Goal: Book appointment/travel/reservation

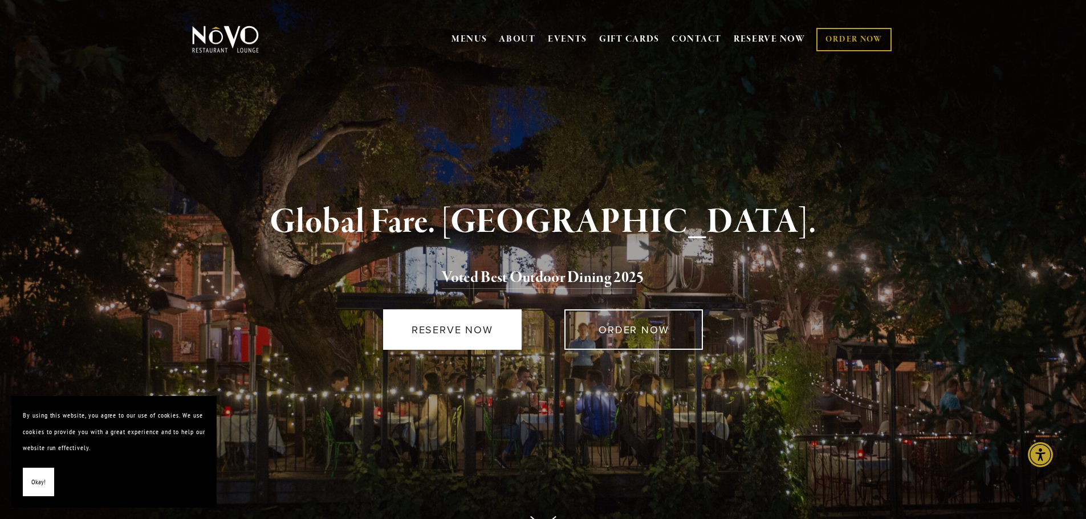
click at [446, 322] on link "RESERVE NOW" at bounding box center [452, 329] width 138 height 40
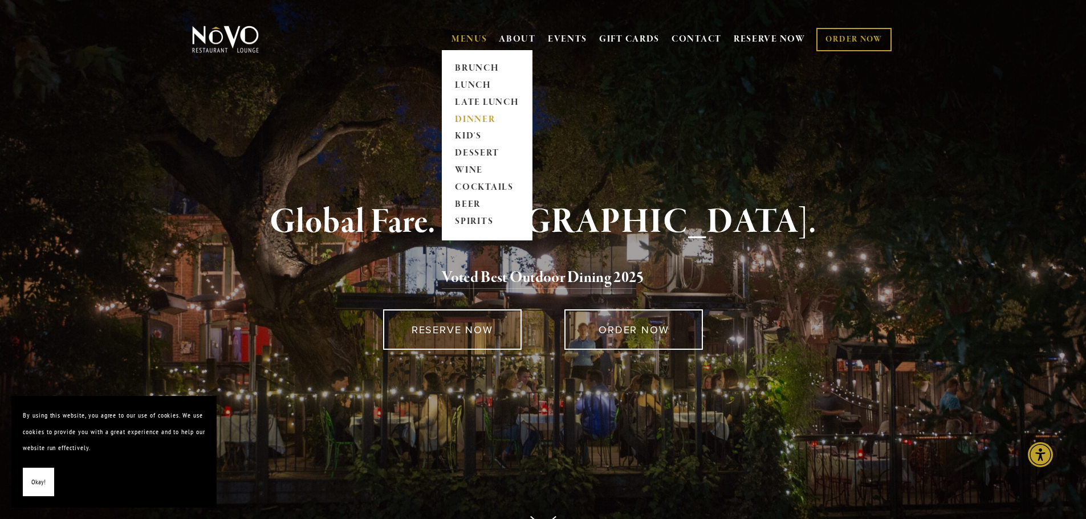
click at [478, 117] on link "DINNER" at bounding box center [486, 119] width 71 height 17
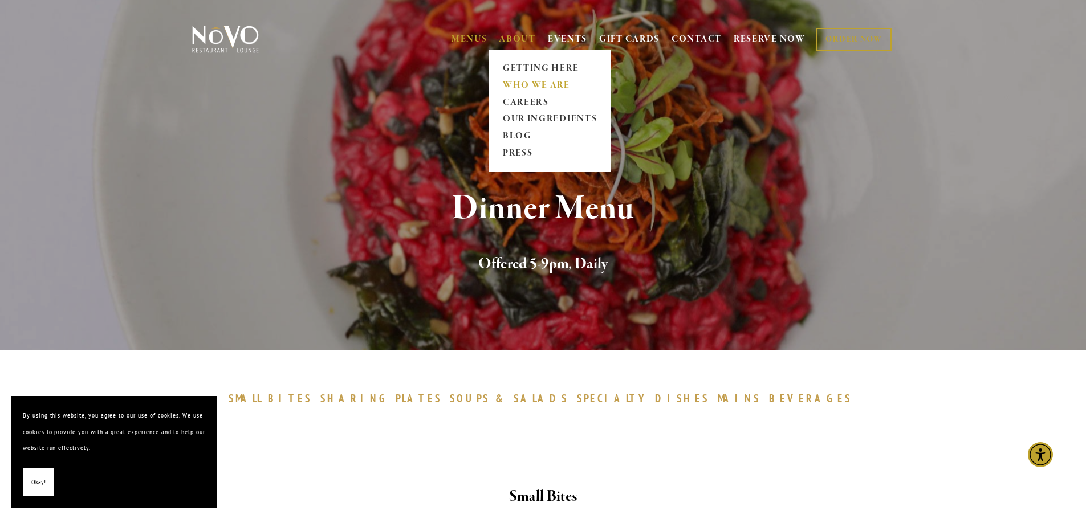
click at [546, 87] on link "WHO WE ARE" at bounding box center [549, 85] width 101 height 17
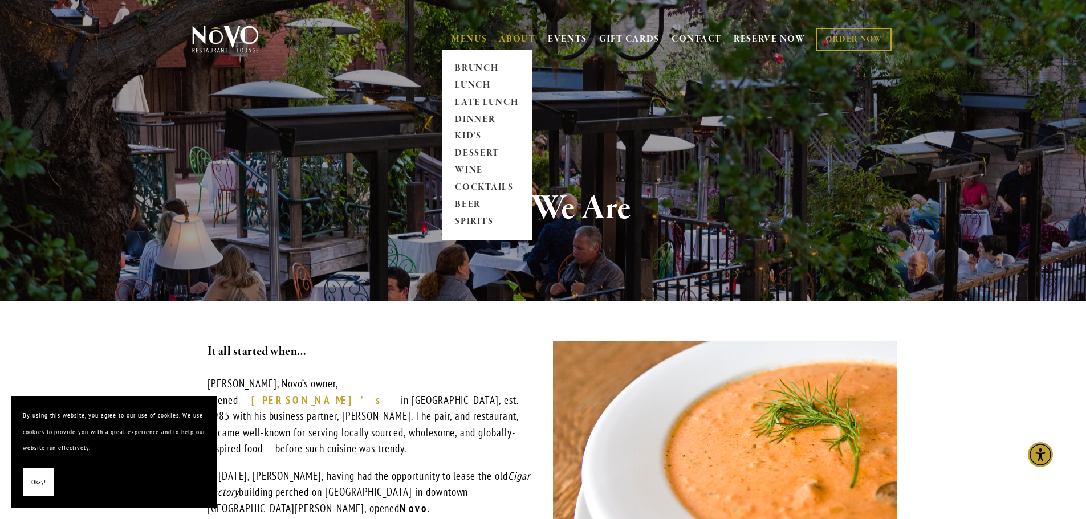
click at [468, 40] on link "MENUS" at bounding box center [469, 39] width 36 height 11
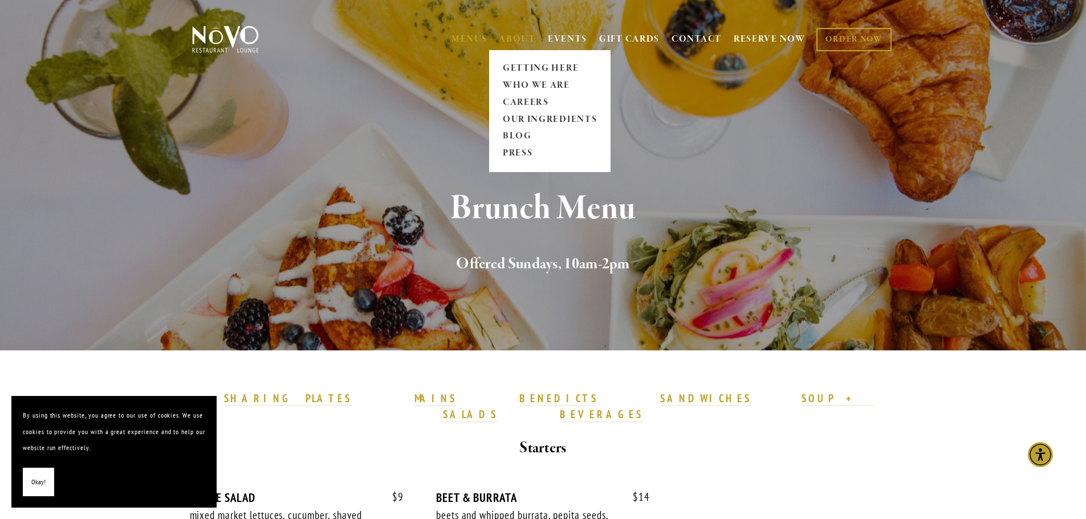
click at [515, 38] on link "ABOUT" at bounding box center [517, 39] width 37 height 11
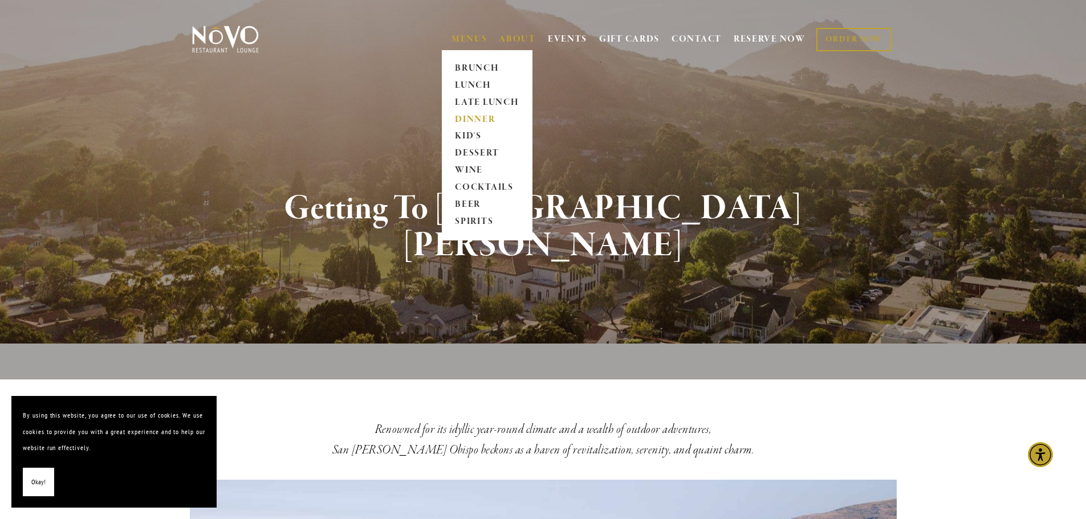
click at [476, 117] on link "DINNER" at bounding box center [486, 119] width 71 height 17
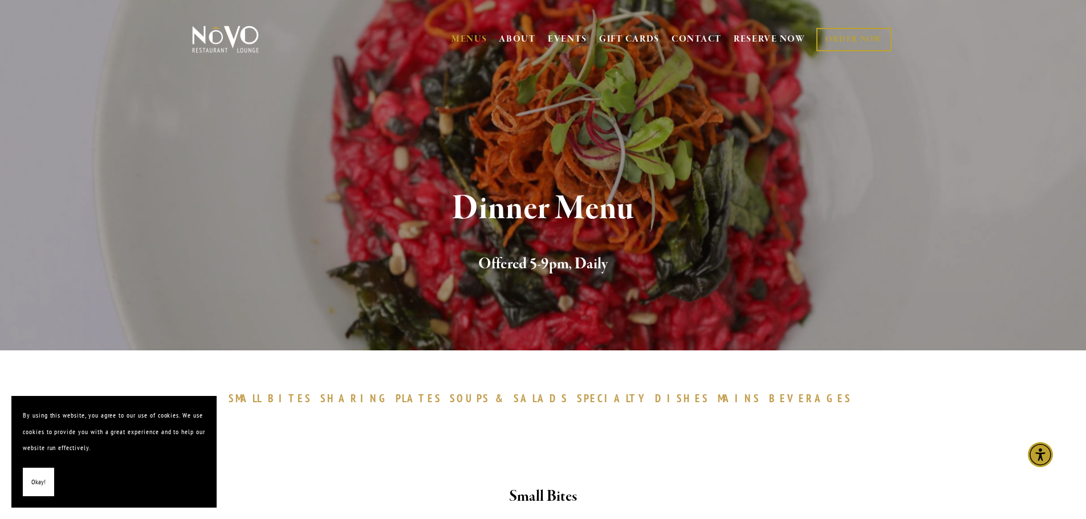
click at [204, 28] on img at bounding box center [225, 39] width 71 height 28
